Goal: Task Accomplishment & Management: Use online tool/utility

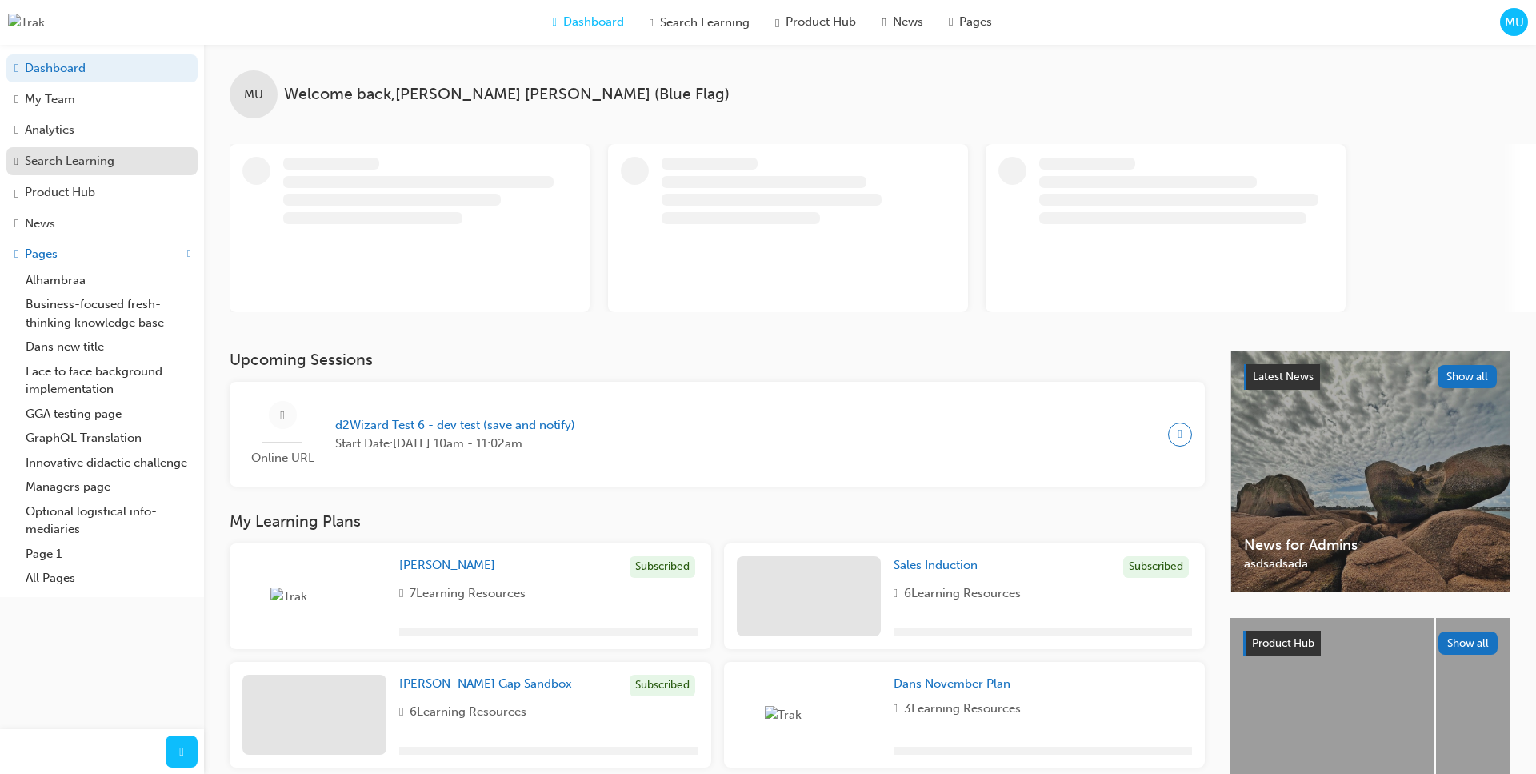
click at [67, 164] on div "Search Learning" at bounding box center [70, 161] width 90 height 18
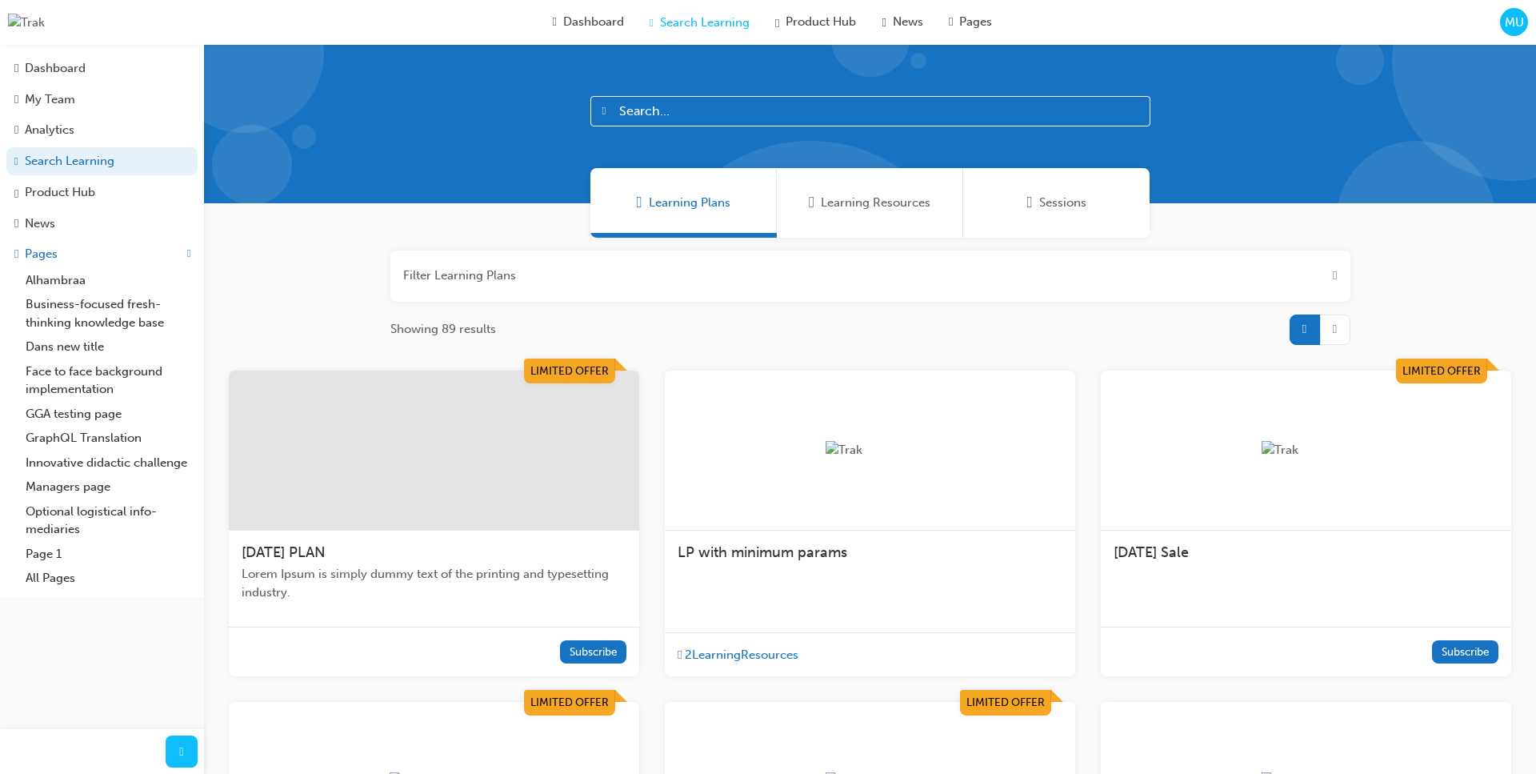
click at [1517, 30] on span "MU" at bounding box center [1514, 23] width 19 height 18
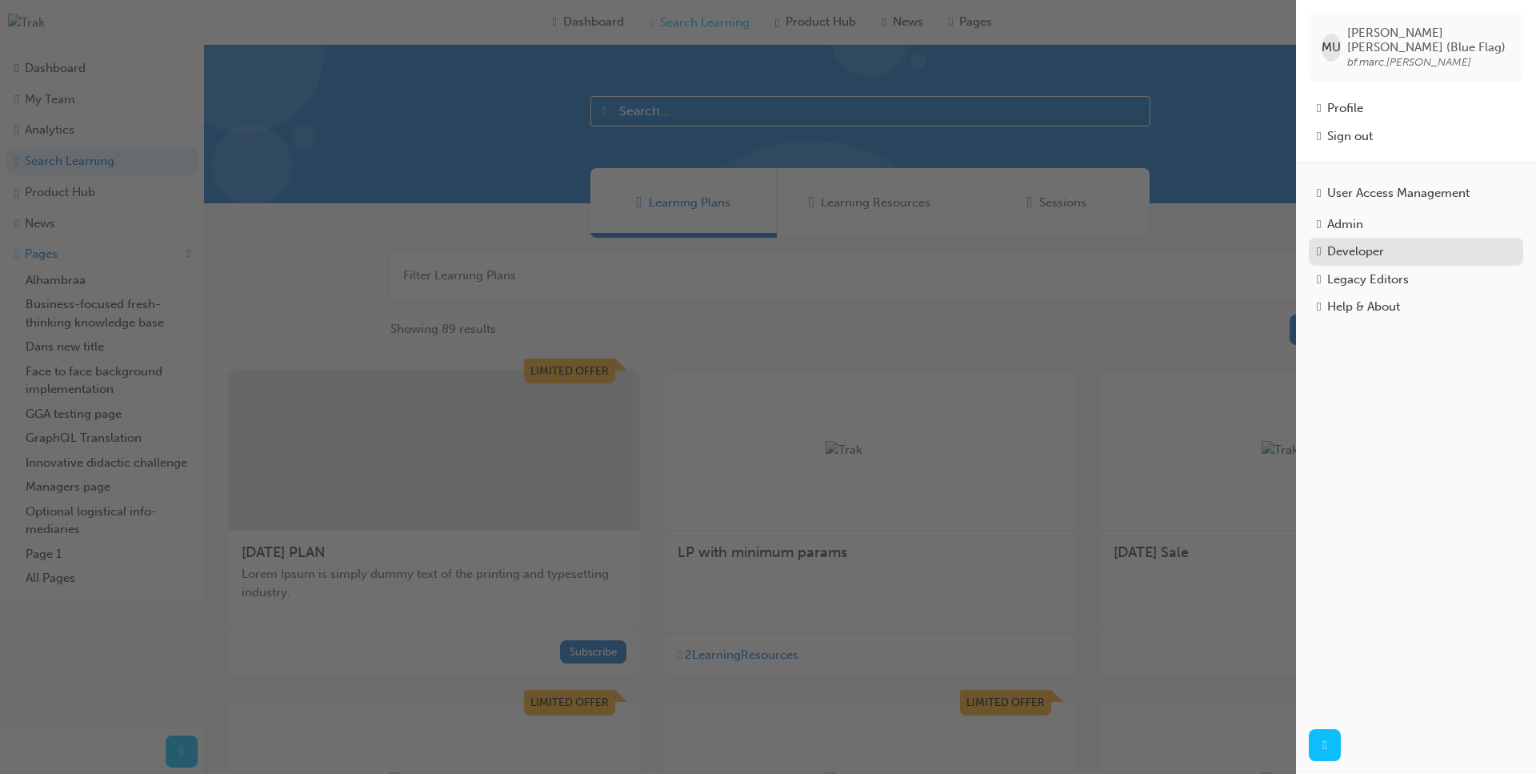
click at [1400, 250] on div "Developer" at bounding box center [1416, 251] width 198 height 18
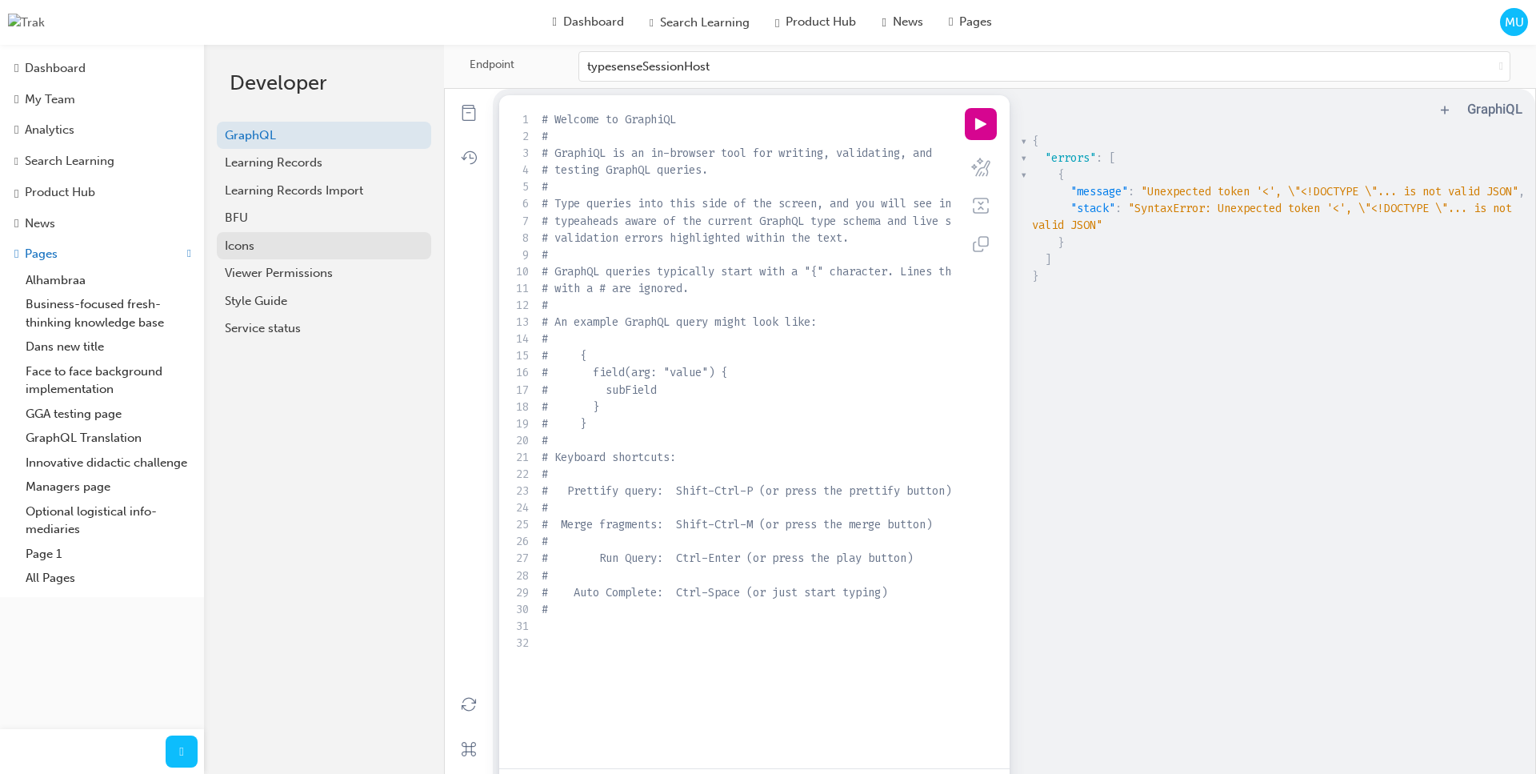
click at [279, 243] on div "Icons" at bounding box center [324, 246] width 198 height 18
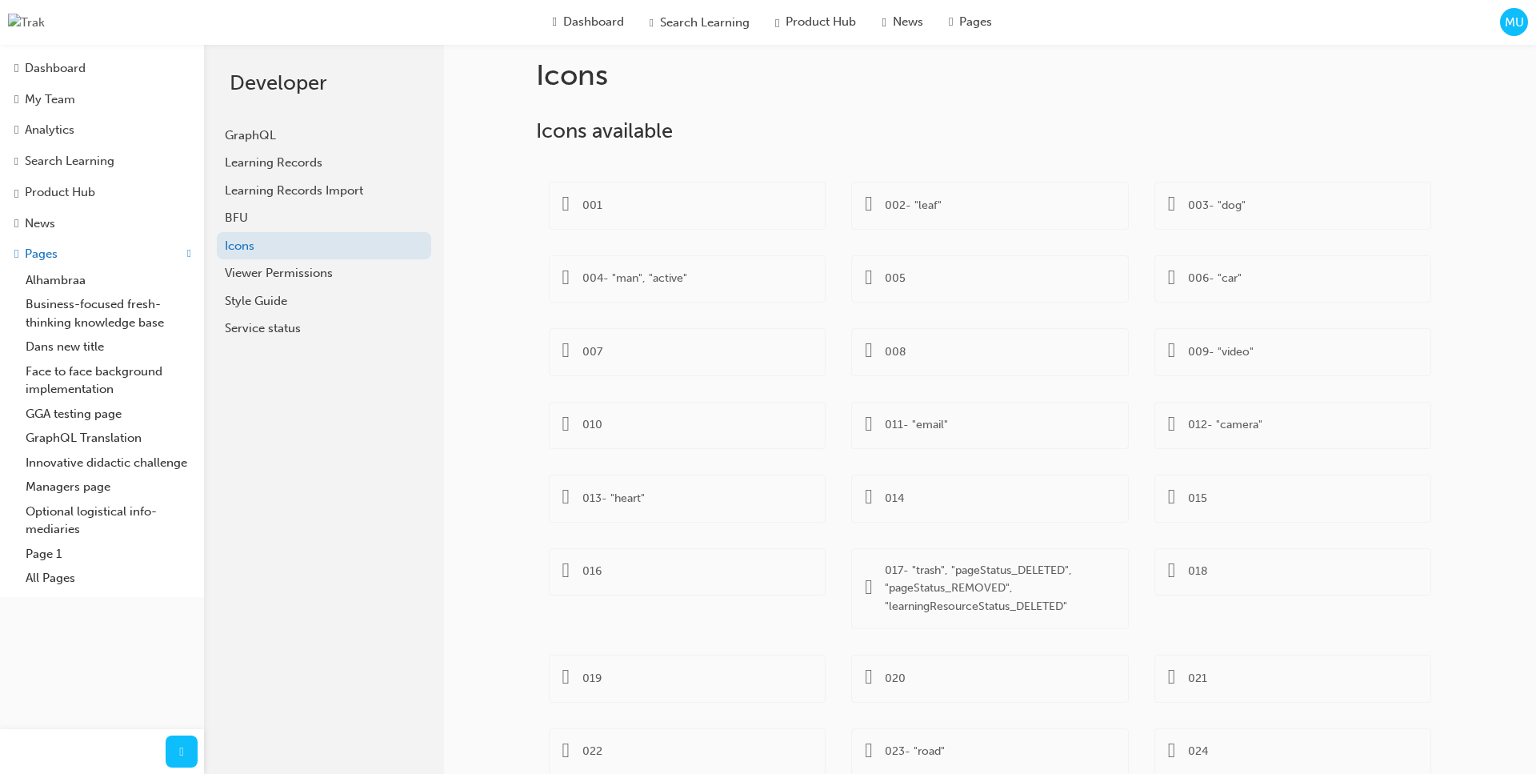
click at [1523, 23] on span "MU" at bounding box center [1514, 23] width 19 height 18
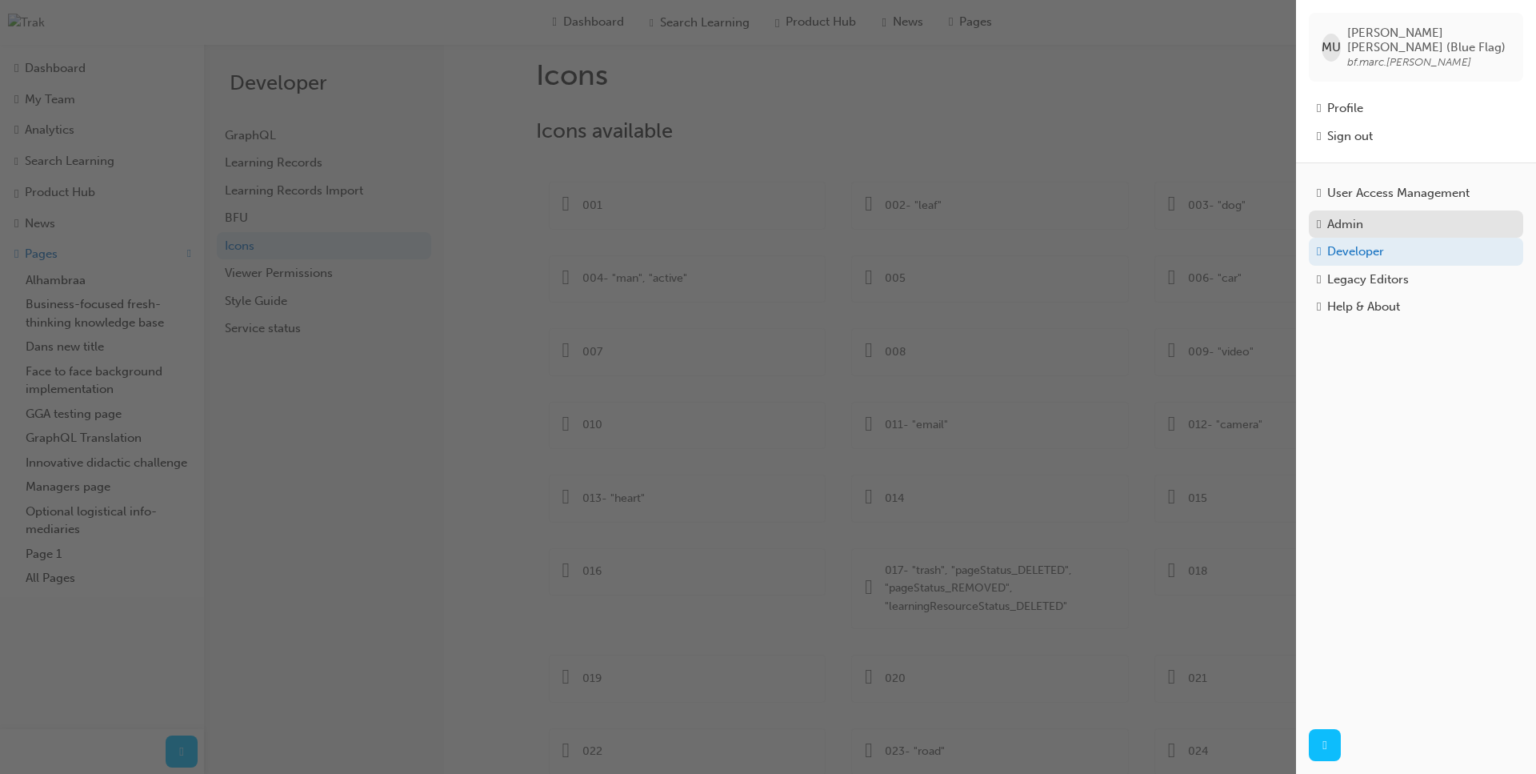
click at [1356, 222] on div "Admin" at bounding box center [1345, 224] width 36 height 18
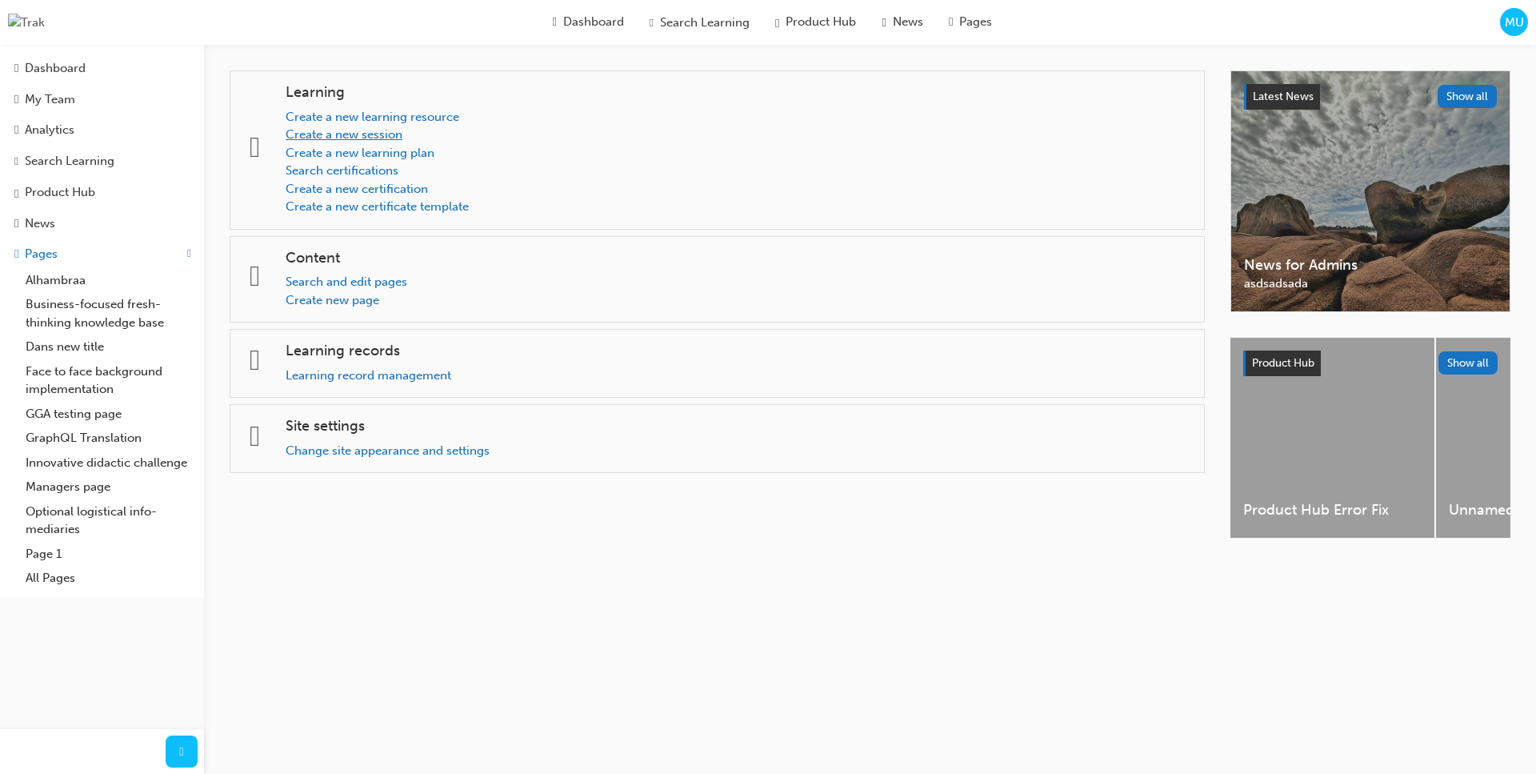
click at [367, 135] on link "Create a new session" at bounding box center [344, 134] width 117 height 14
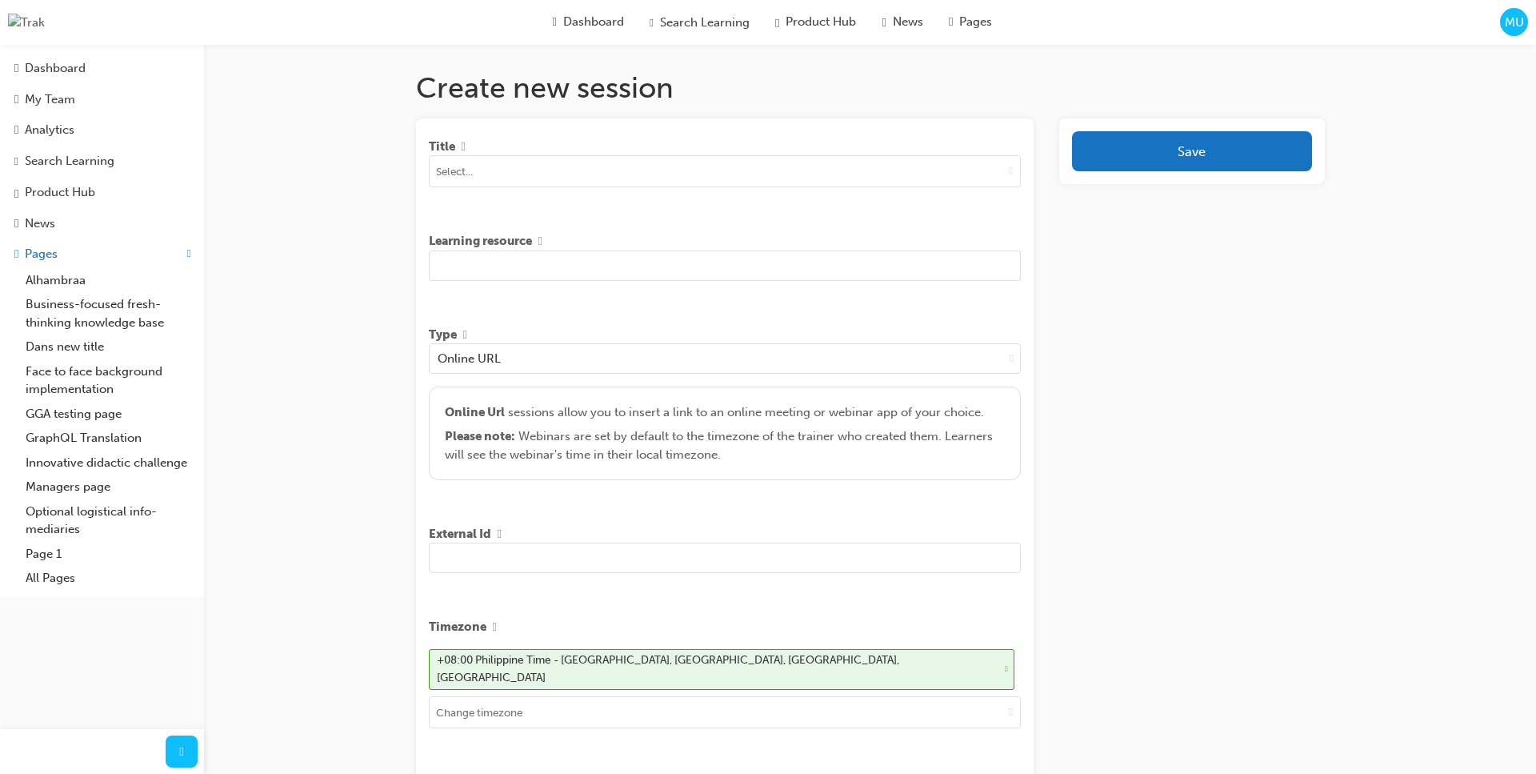
click at [634, 175] on input at bounding box center [725, 171] width 591 height 30
type input "test"
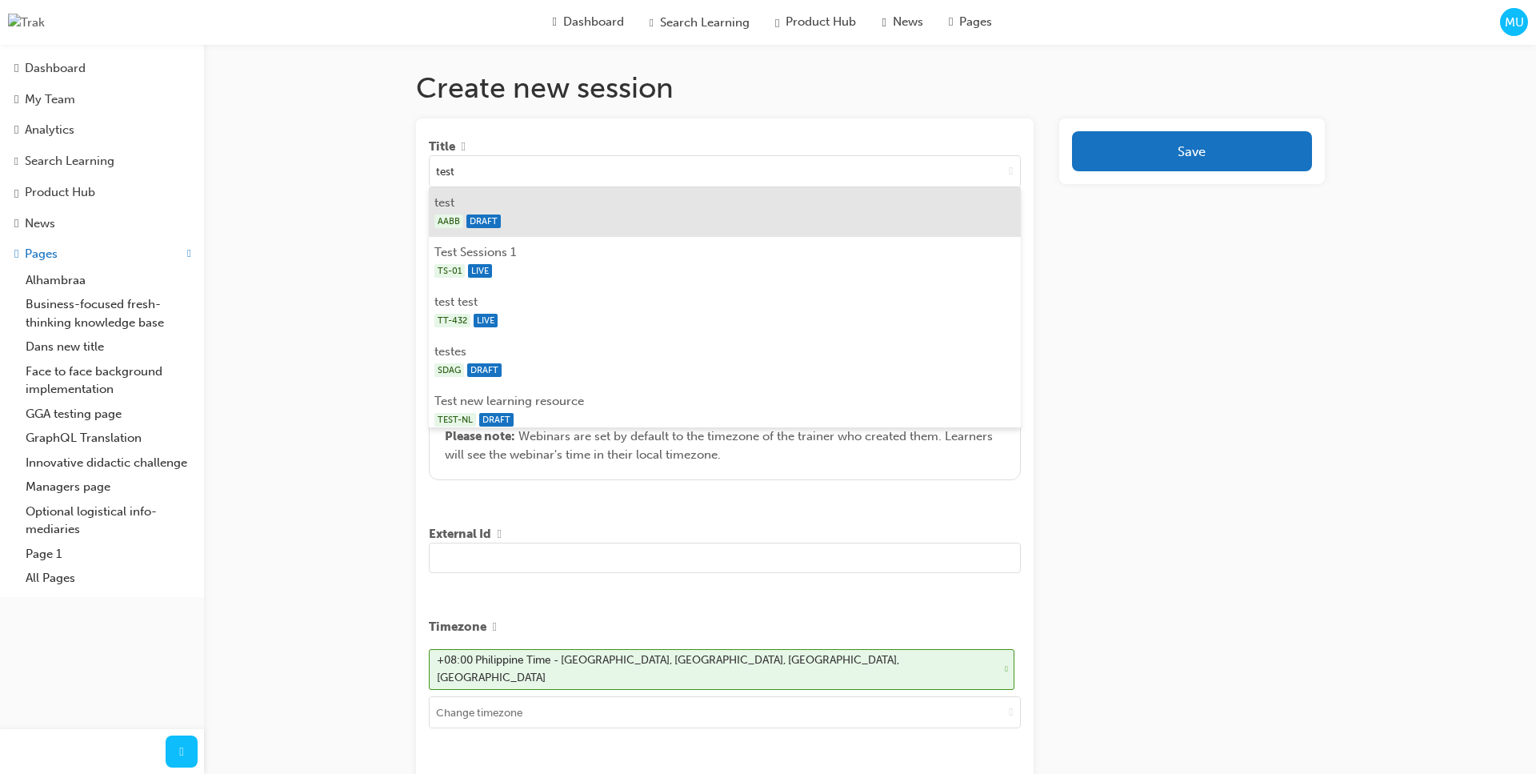
click at [635, 213] on div "AABB DRAFT" at bounding box center [724, 221] width 581 height 20
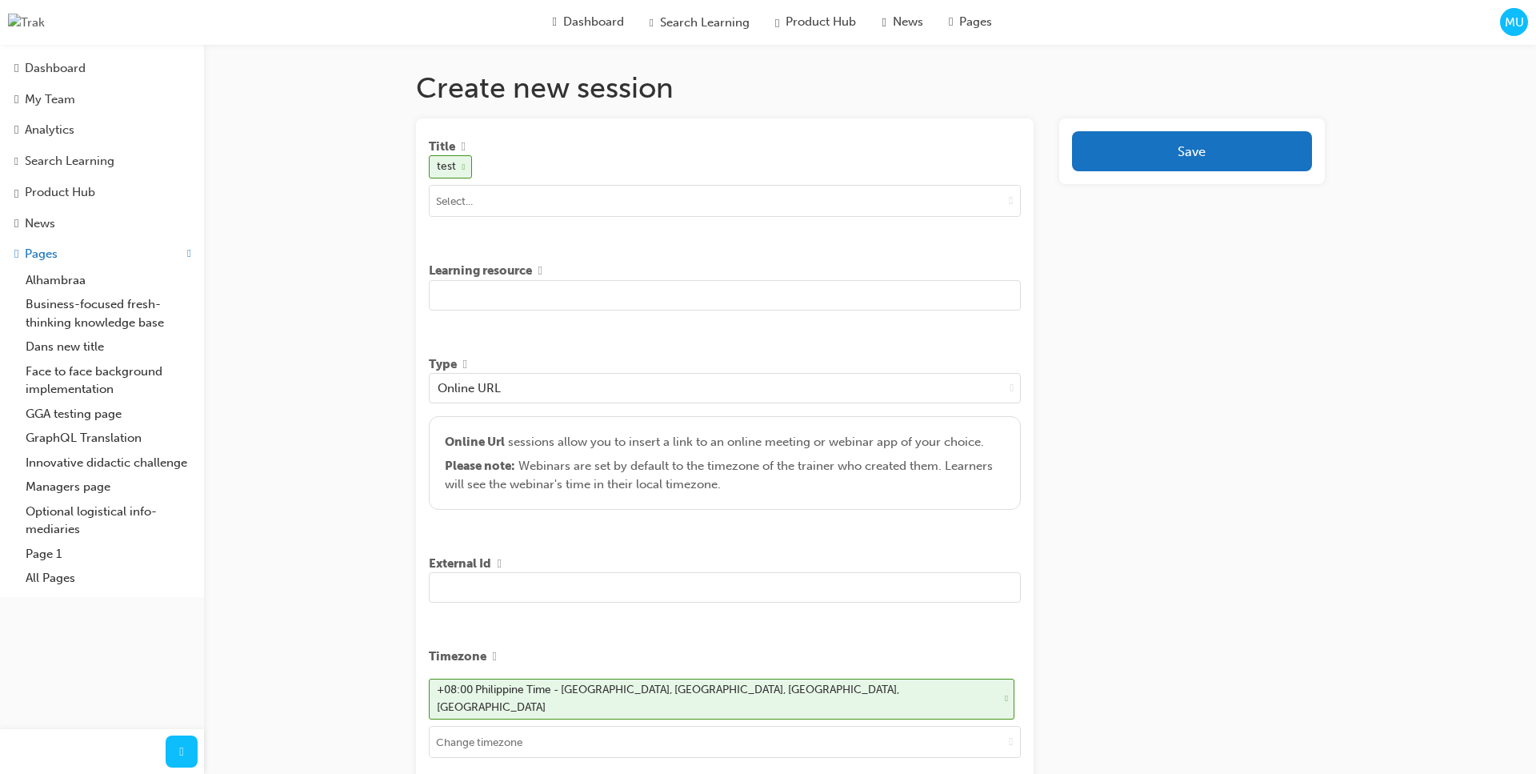
click at [586, 297] on input "text" at bounding box center [725, 295] width 593 height 30
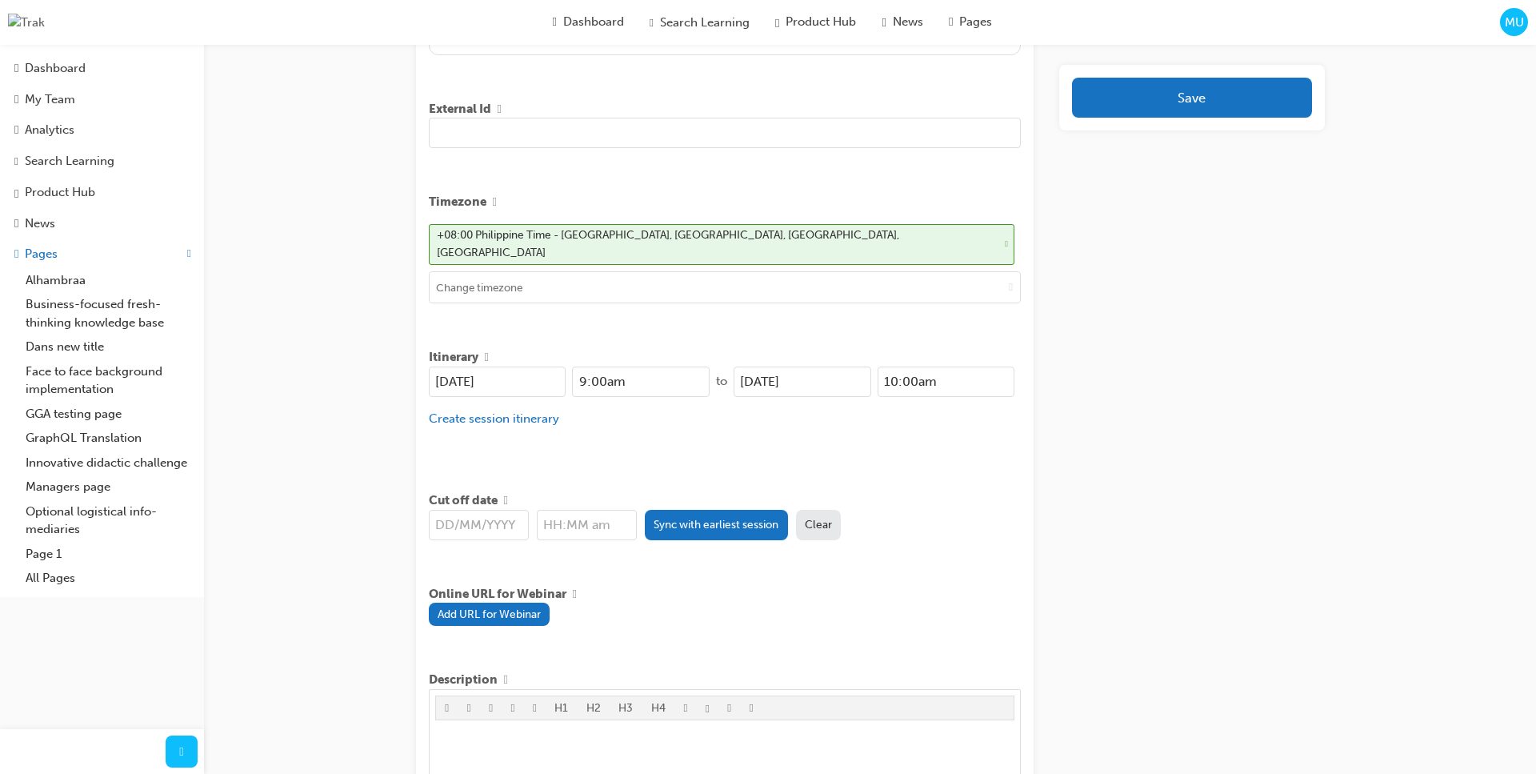
scroll to position [465, 0]
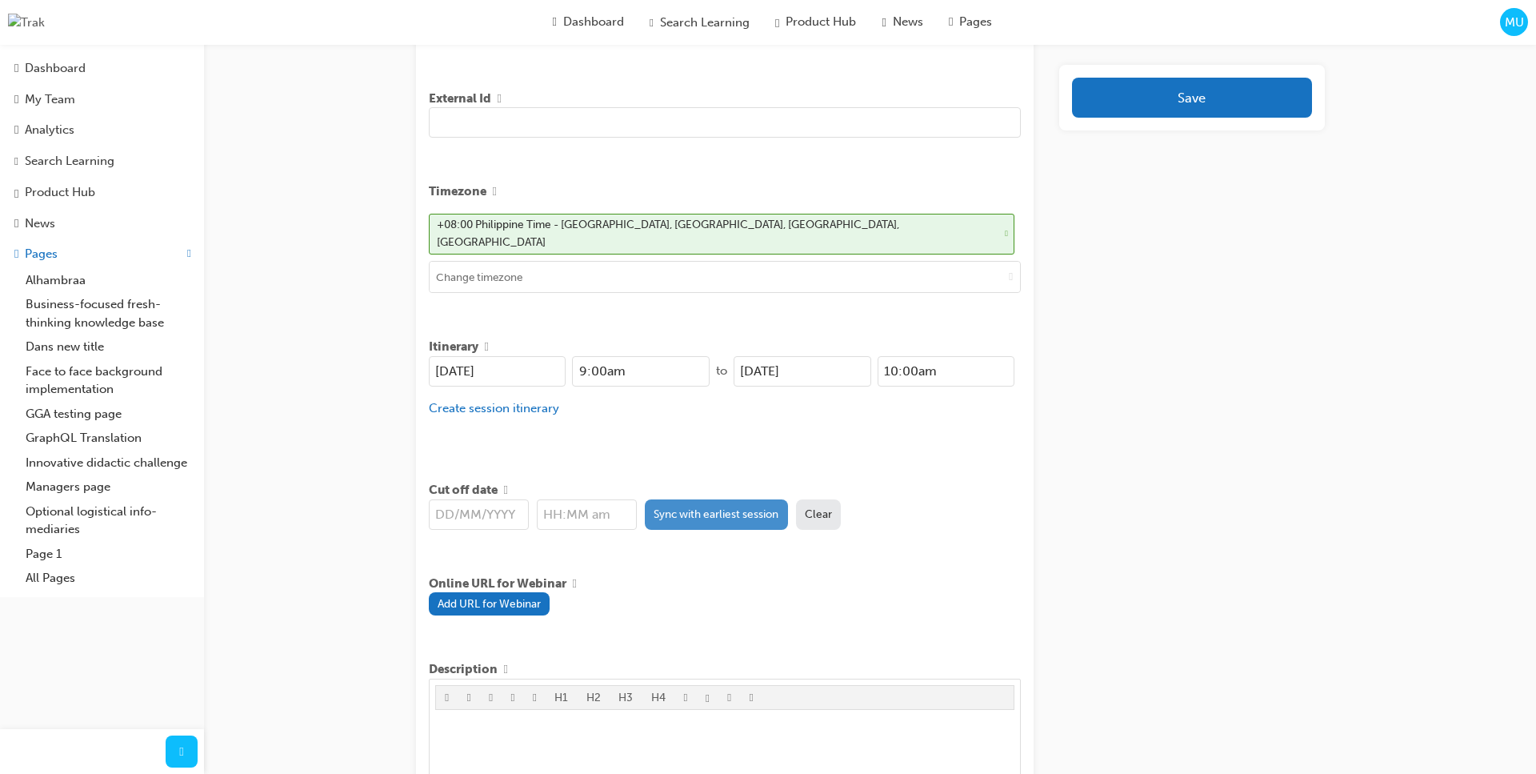
type input "test marc"
click at [705, 499] on button "Sync with earliest session" at bounding box center [716, 514] width 143 height 30
type input "[DATE]"
type input "9:00am"
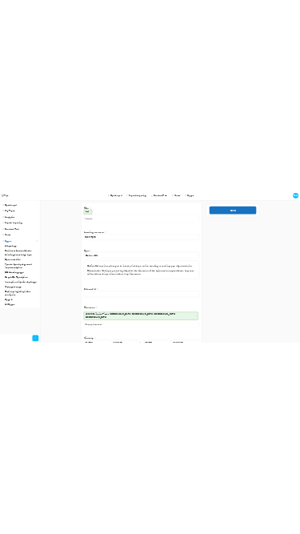
scroll to position [0, 0]
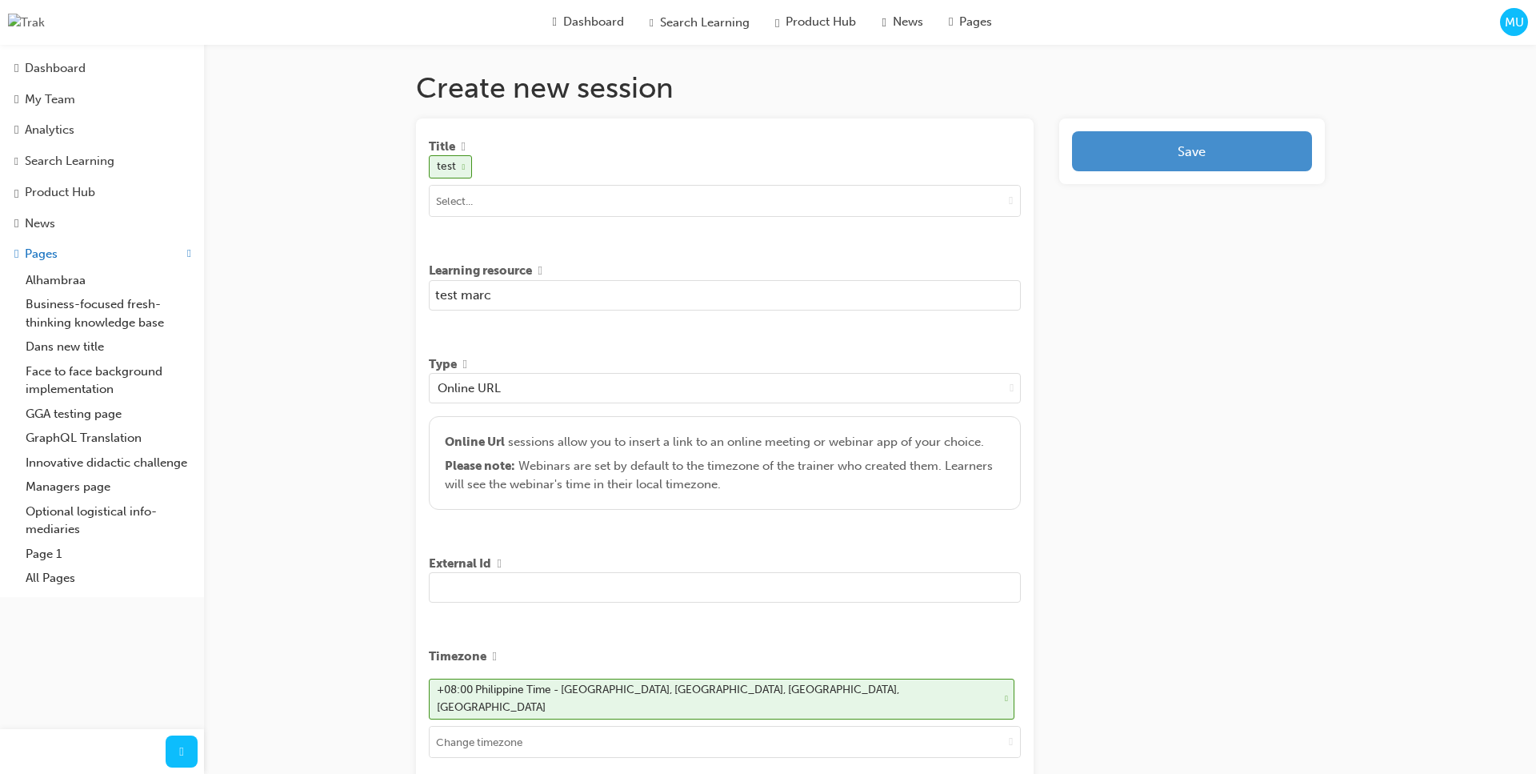
click at [1127, 163] on button "Save" at bounding box center [1191, 151] width 239 height 40
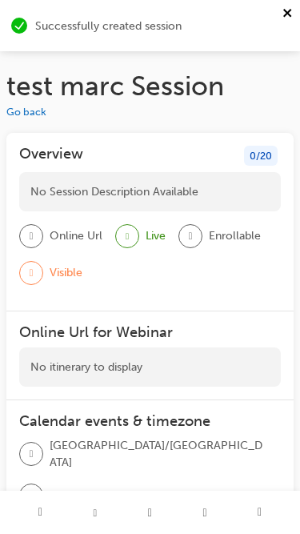
click at [287, 13] on icon "close" at bounding box center [287, 13] width 8 height 8
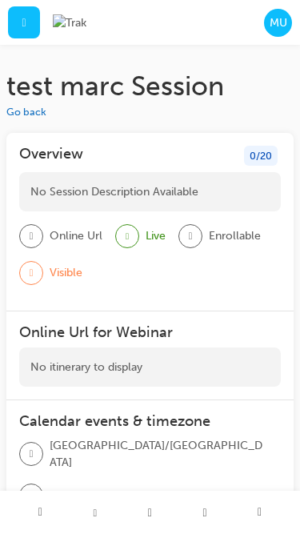
click at [284, 24] on span "MU" at bounding box center [279, 22] width 18 height 17
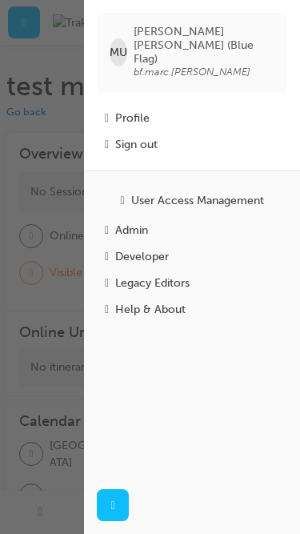
click at [148, 222] on div "Admin" at bounding box center [131, 230] width 33 height 17
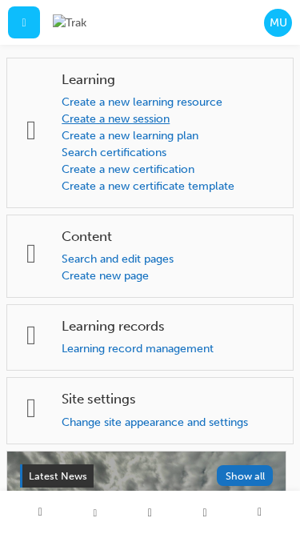
click at [151, 122] on link "Create a new session" at bounding box center [116, 119] width 108 height 14
